Goal: Task Accomplishment & Management: Use online tool/utility

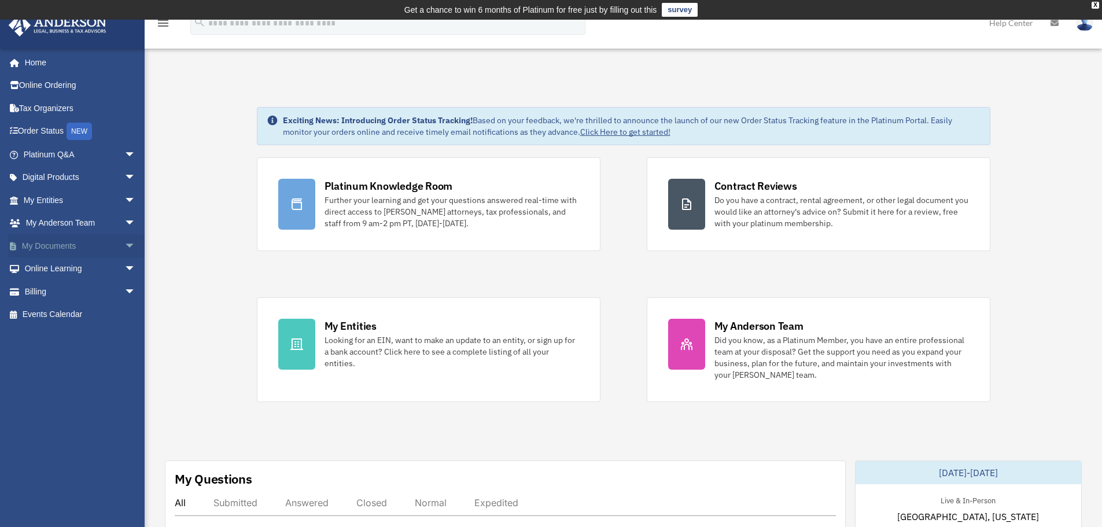
click at [71, 239] on link "My Documents arrow_drop_down" at bounding box center [80, 245] width 145 height 23
click at [110, 242] on link "My Documents arrow_drop_down" at bounding box center [80, 245] width 145 height 23
click at [124, 244] on span "arrow_drop_down" at bounding box center [135, 246] width 23 height 24
click at [48, 271] on link "Box" at bounding box center [84, 268] width 137 height 23
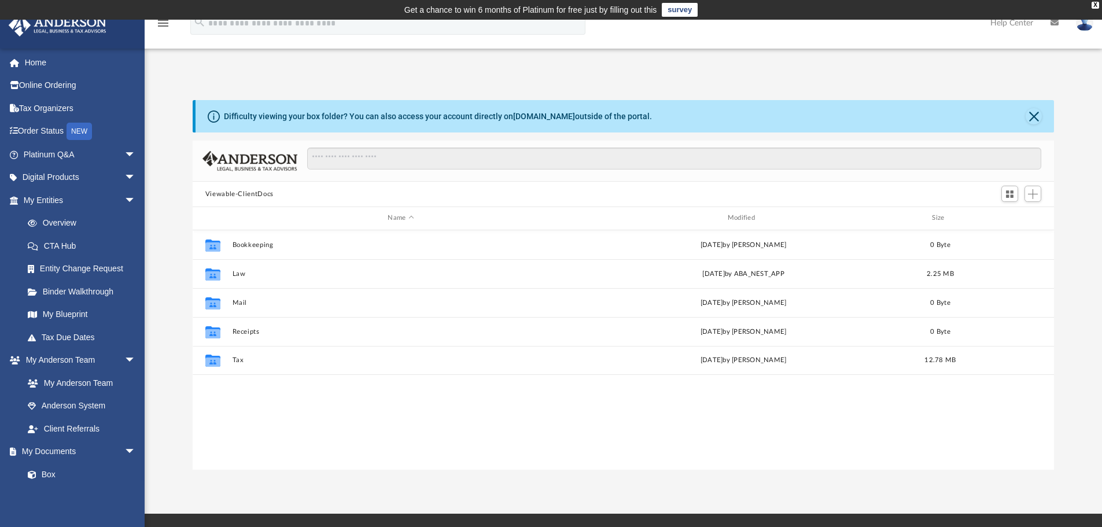
scroll to position [254, 852]
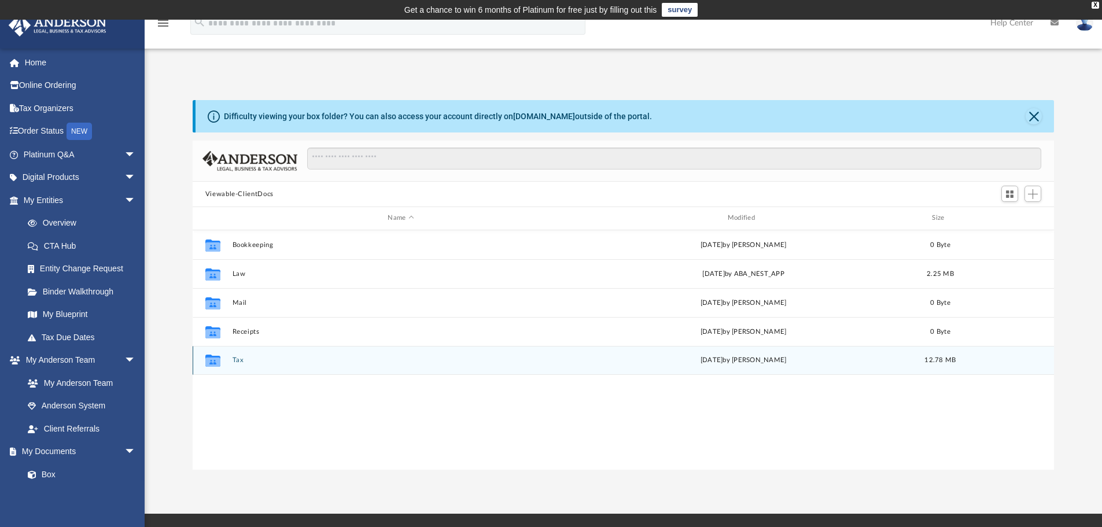
click at [243, 358] on button "Tax" at bounding box center [400, 360] width 337 height 8
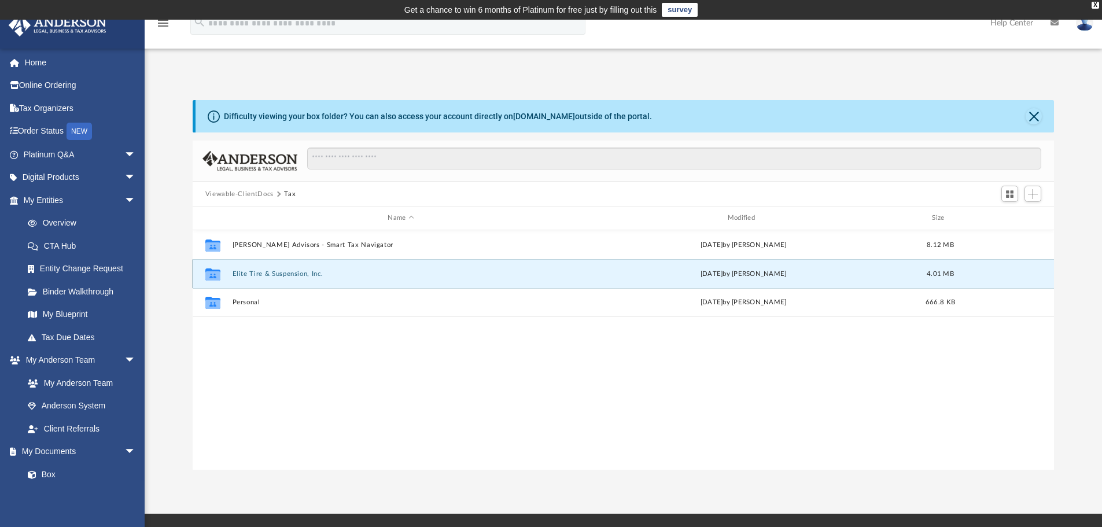
click at [312, 275] on button "Elite Tire & Suspension, Inc." at bounding box center [400, 274] width 337 height 8
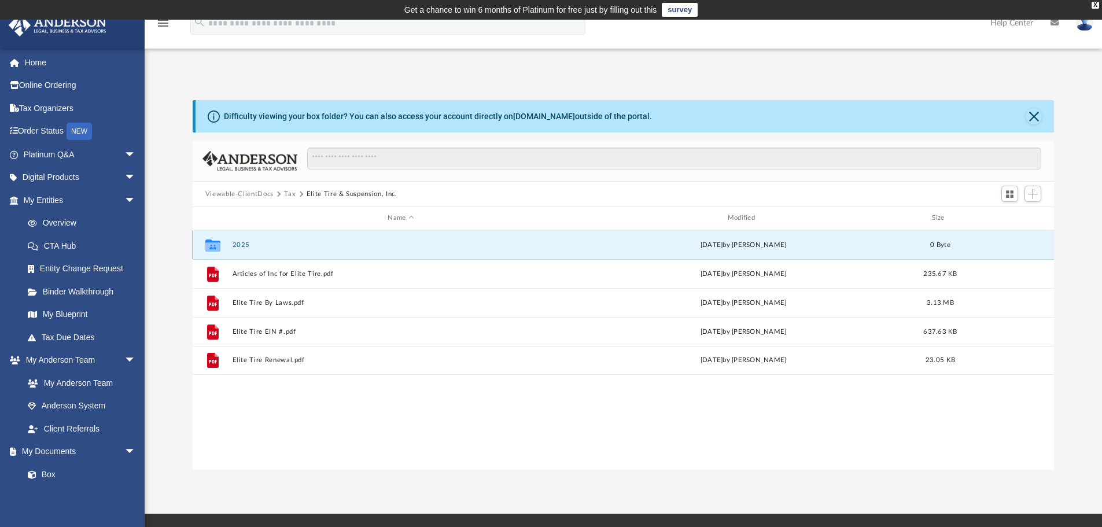
click at [251, 245] on button "2025" at bounding box center [400, 245] width 337 height 8
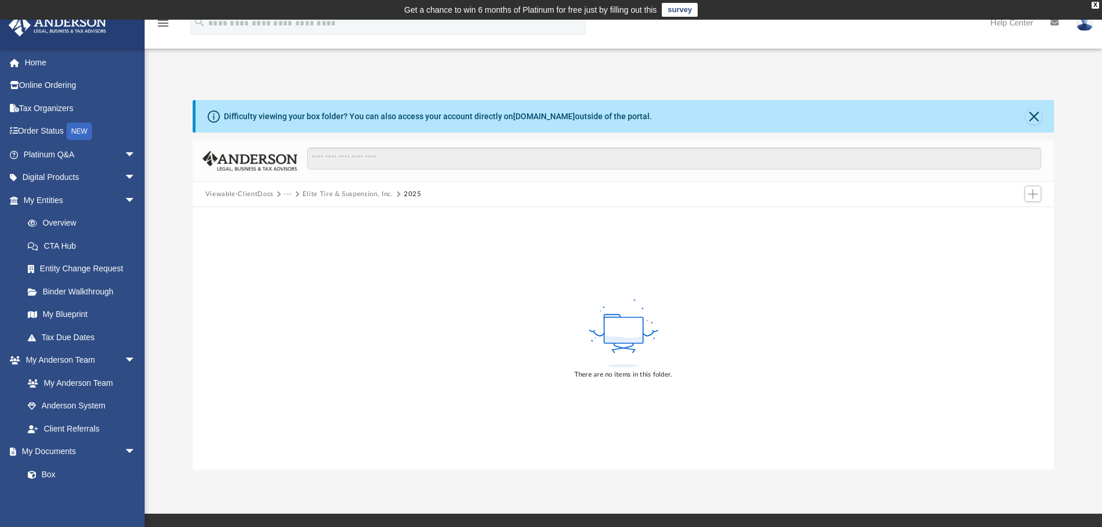
click at [251, 245] on div "There are no items in this folder." at bounding box center [624, 338] width 862 height 263
click at [364, 193] on button "Elite Tire & Suspension, Inc." at bounding box center [347, 194] width 91 height 10
click at [268, 198] on button "Viewable-ClientDocs" at bounding box center [239, 194] width 68 height 10
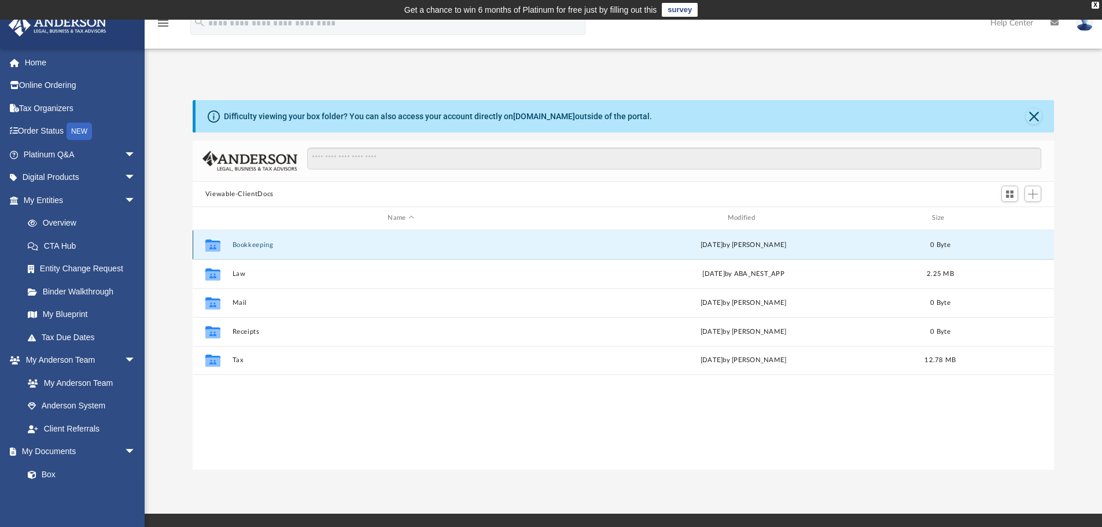
click at [267, 248] on button "Bookkeeping" at bounding box center [400, 245] width 337 height 8
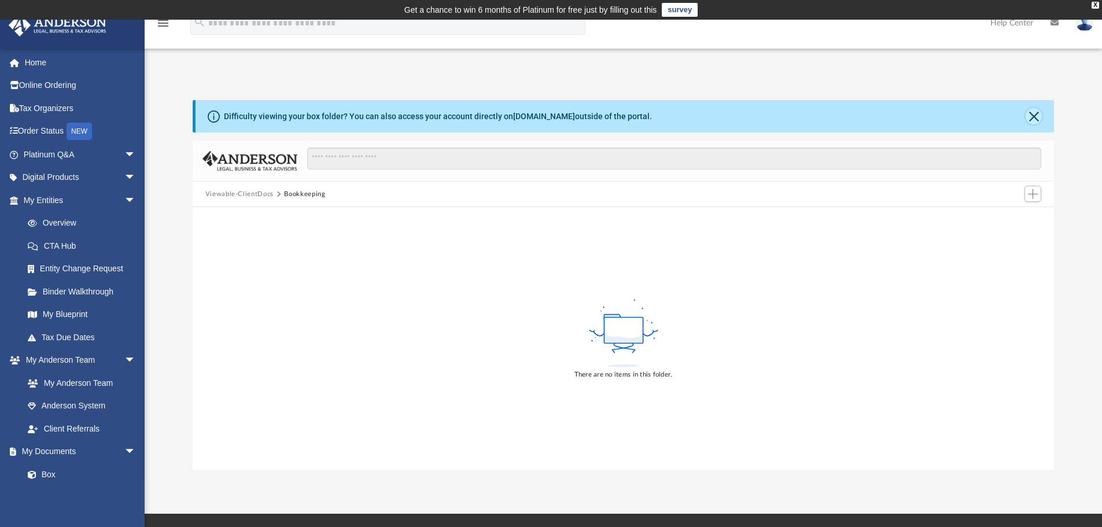
click at [1040, 117] on button "Close" at bounding box center [1033, 116] width 16 height 16
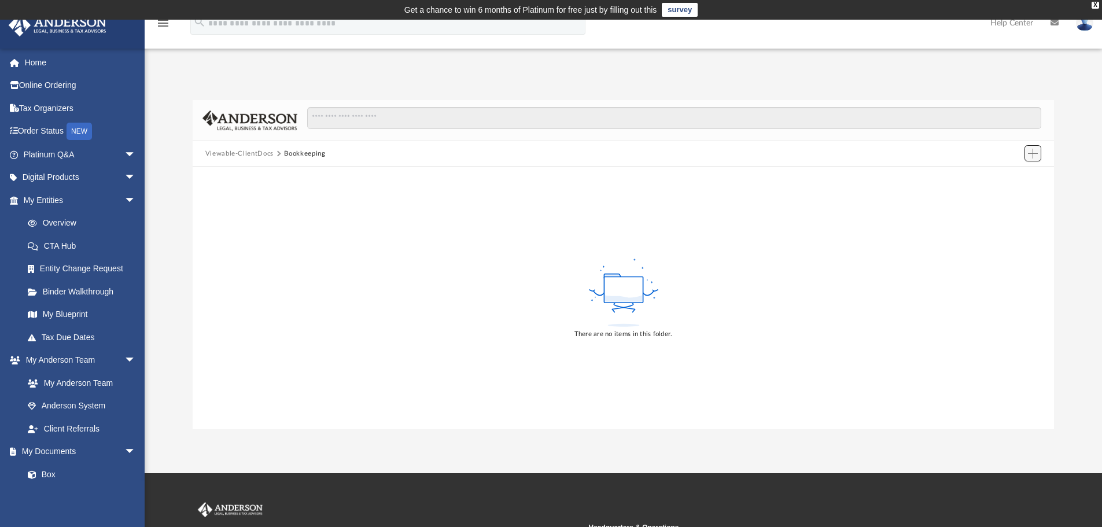
click at [1034, 154] on span "Add" at bounding box center [1033, 154] width 10 height 10
click at [1019, 176] on li "Upload" at bounding box center [1016, 177] width 37 height 12
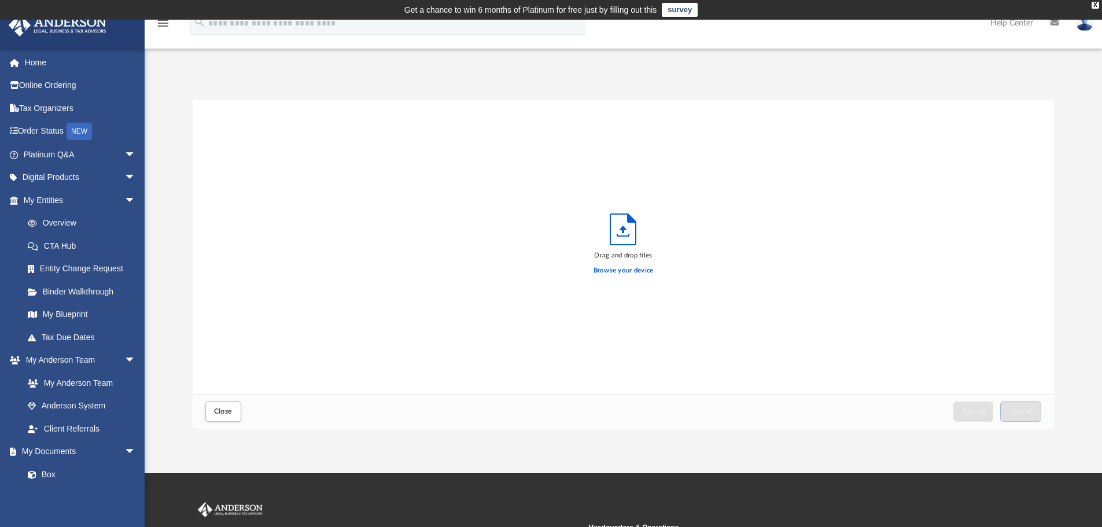
scroll to position [285, 852]
click at [625, 271] on label "Browse your device" at bounding box center [623, 270] width 60 height 10
click at [0, 0] on input "Browse your device" at bounding box center [0, 0] width 0 height 0
click at [57, 202] on link "My Entities arrow_drop_down" at bounding box center [80, 200] width 145 height 23
click at [124, 200] on span "arrow_drop_down" at bounding box center [135, 201] width 23 height 24
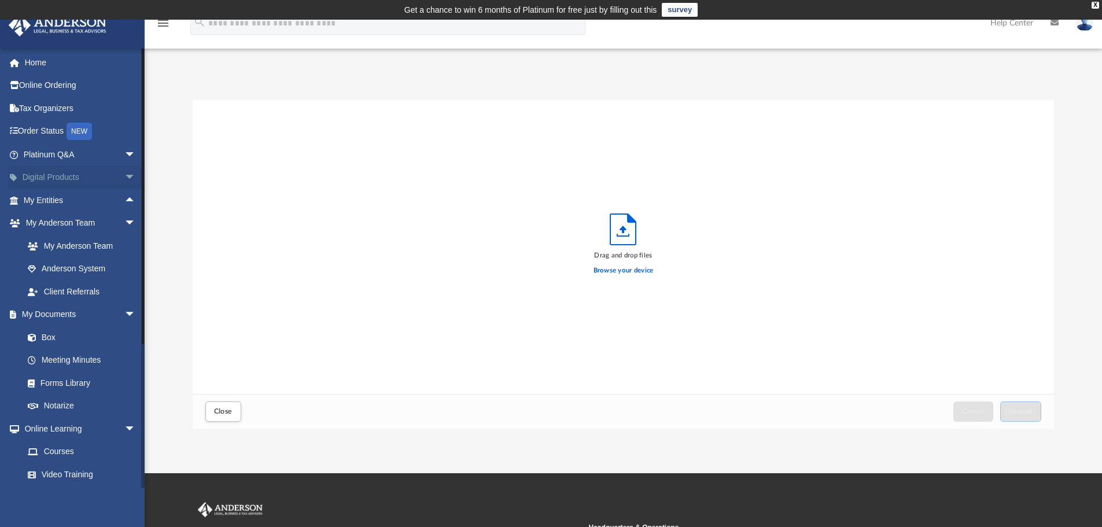
click at [128, 179] on span "arrow_drop_down" at bounding box center [135, 178] width 23 height 24
click at [124, 178] on span "arrow_drop_up" at bounding box center [135, 178] width 23 height 24
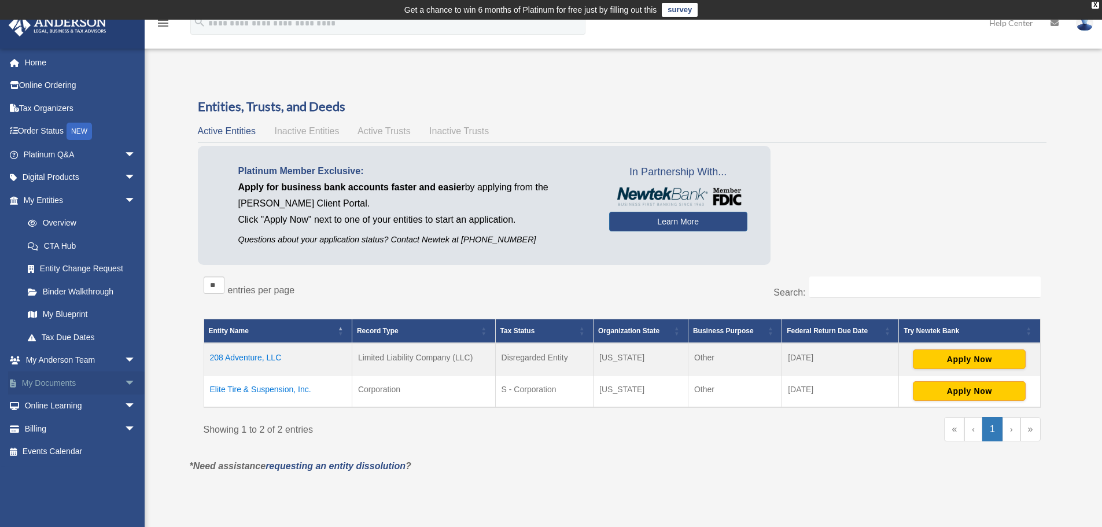
click at [61, 381] on link "My Documents arrow_drop_down" at bounding box center [80, 382] width 145 height 23
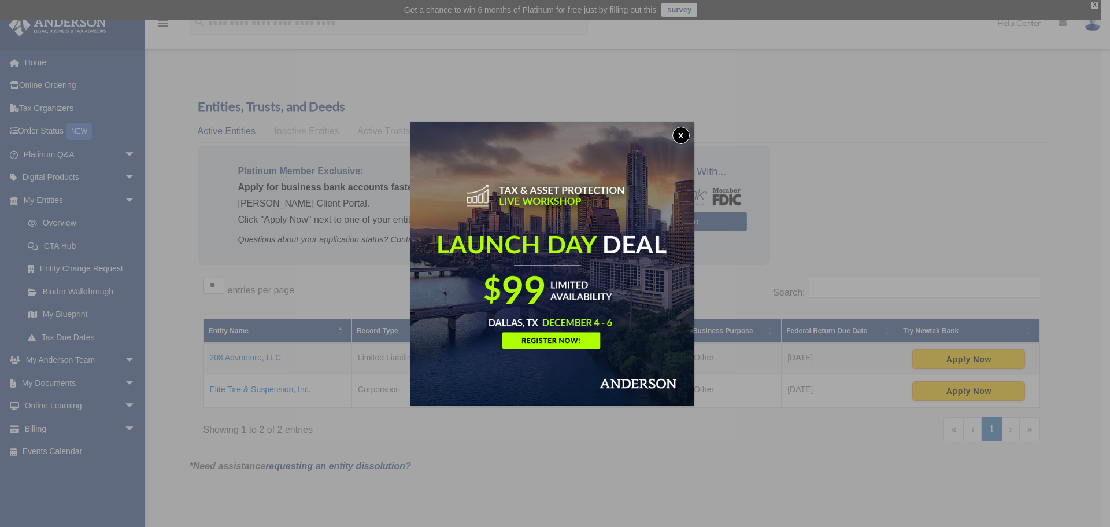
click at [686, 138] on button "x" at bounding box center [681, 135] width 17 height 17
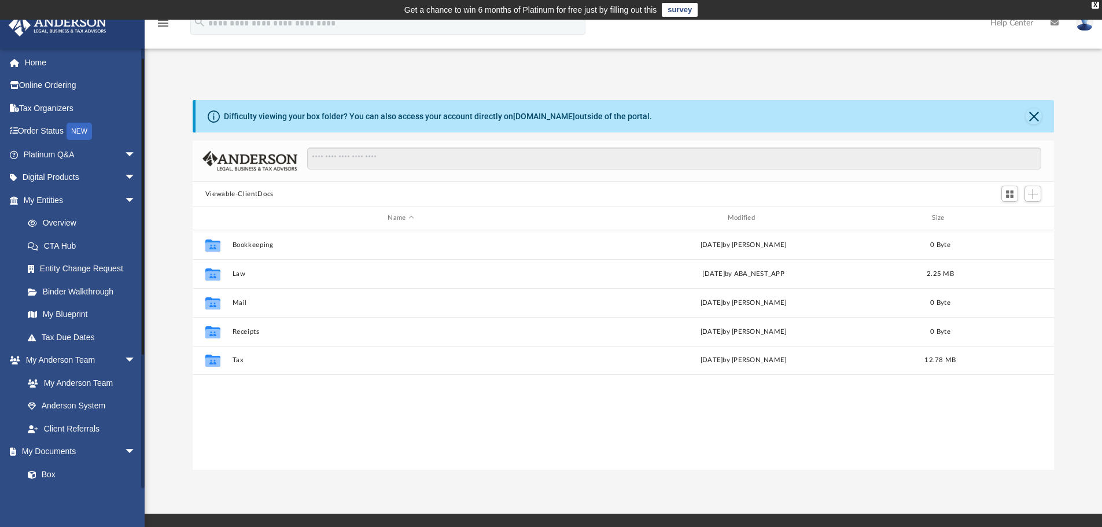
scroll to position [116, 0]
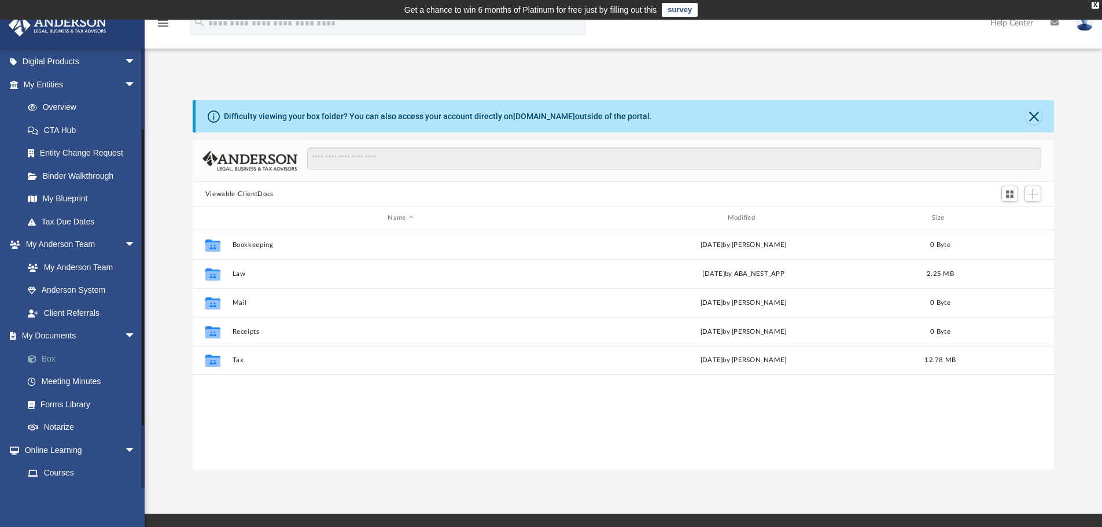
click at [53, 360] on link "Box" at bounding box center [84, 358] width 137 height 23
click at [1038, 115] on button "Close" at bounding box center [1033, 116] width 16 height 16
